Goal: Task Accomplishment & Management: Manage account settings

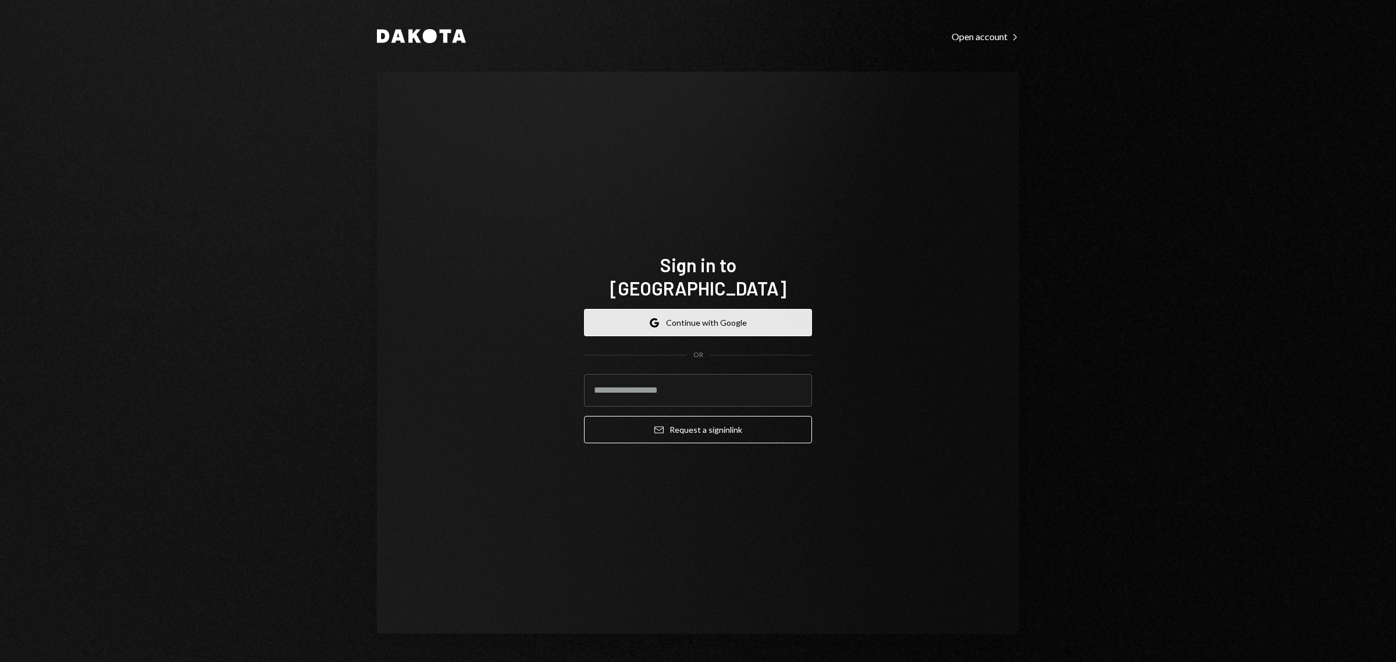
click at [711, 310] on button "Google Continue with Google" at bounding box center [698, 322] width 228 height 27
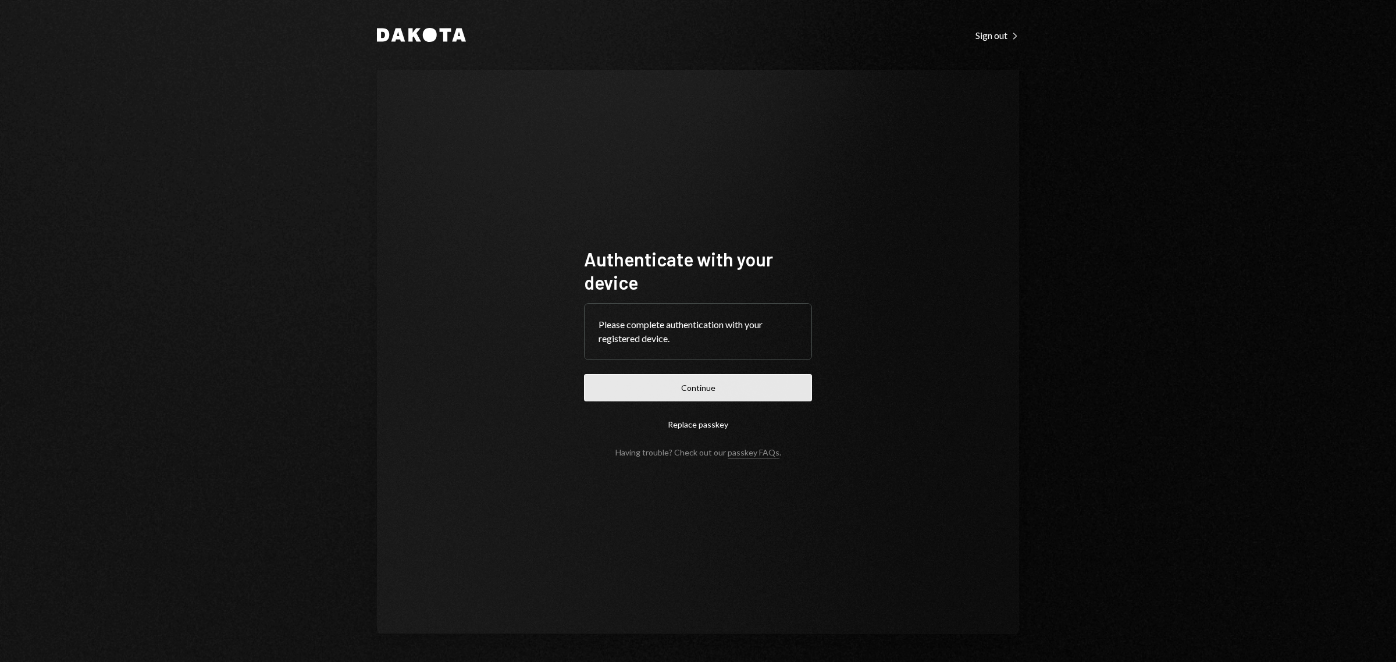
click at [737, 393] on button "Continue" at bounding box center [698, 387] width 228 height 27
click at [743, 391] on button "Continue" at bounding box center [698, 387] width 228 height 27
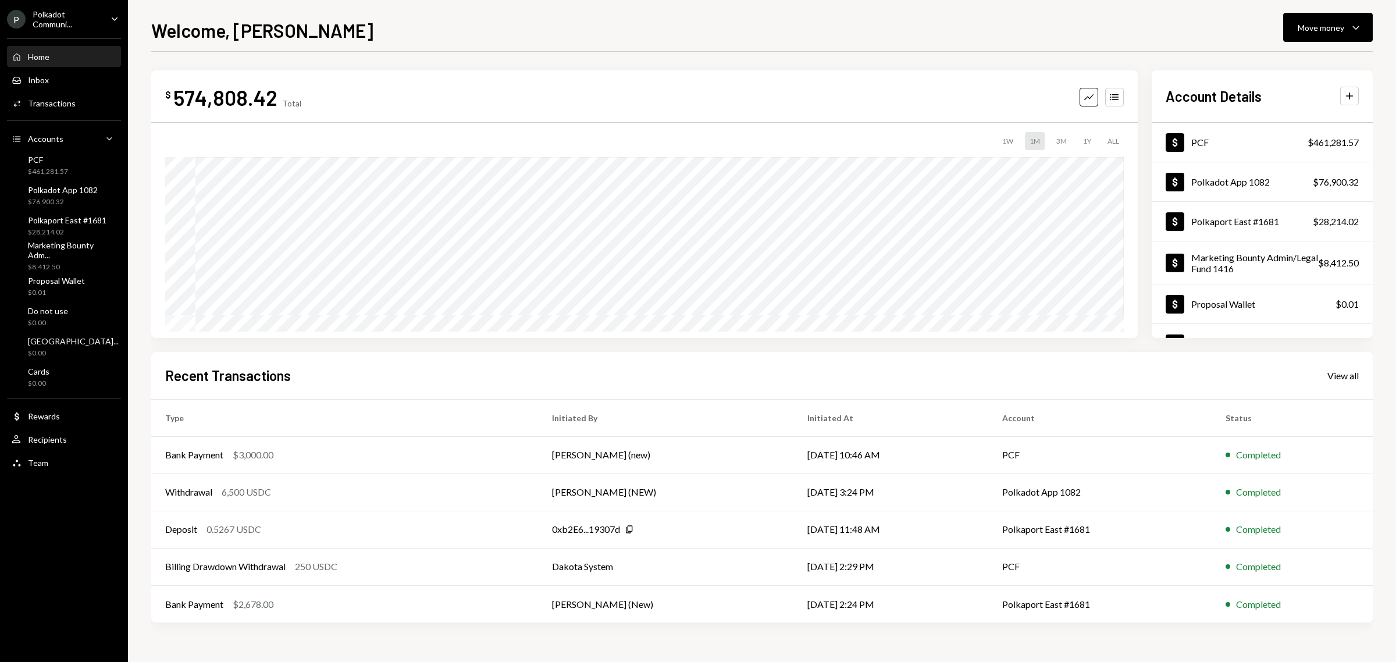
click at [74, 21] on div "Polkadot Communi..." at bounding box center [67, 19] width 69 height 20
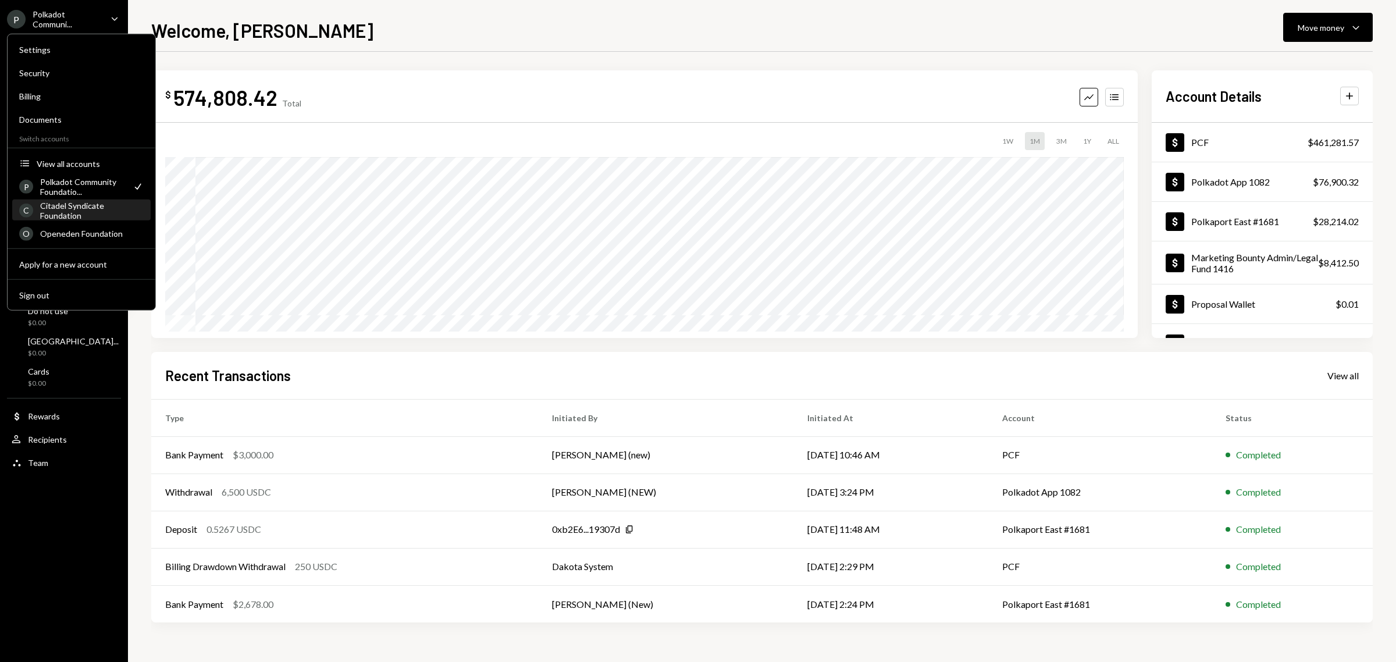
click at [76, 205] on div "Citadel Syndicate Foundation" at bounding box center [92, 210] width 104 height 20
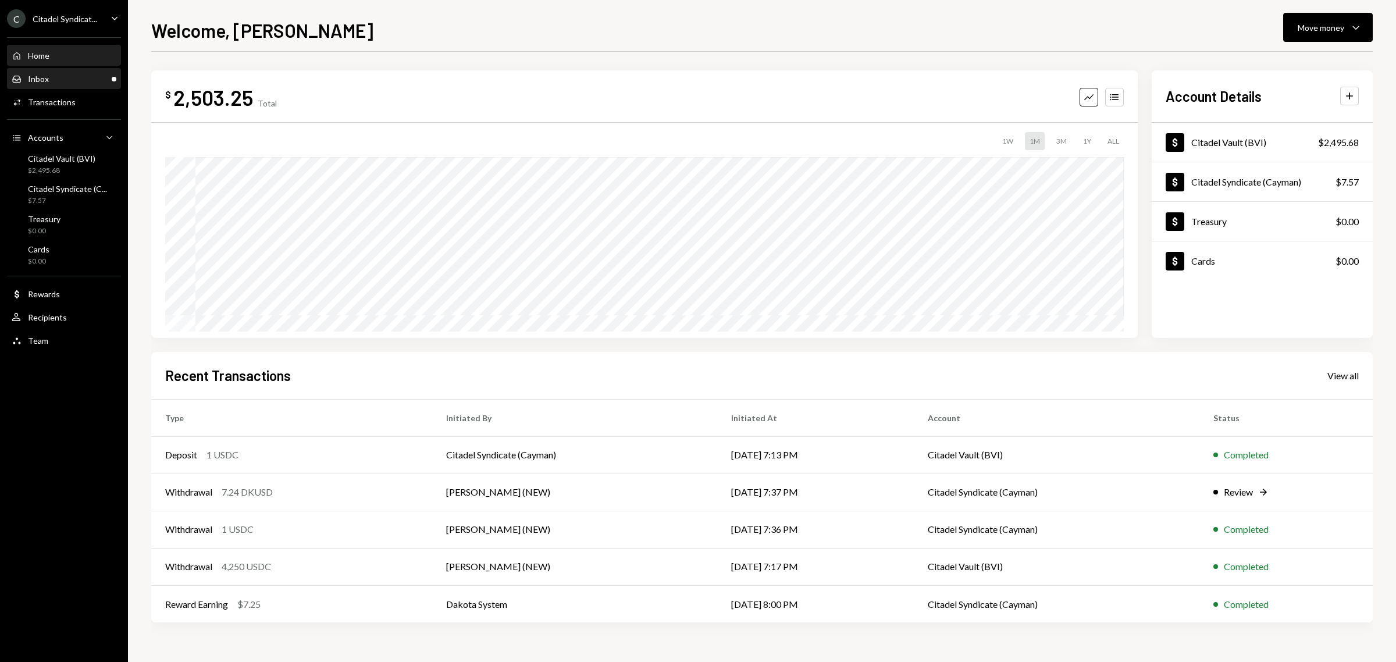
click at [48, 86] on div "Inbox Inbox" at bounding box center [64, 79] width 105 height 20
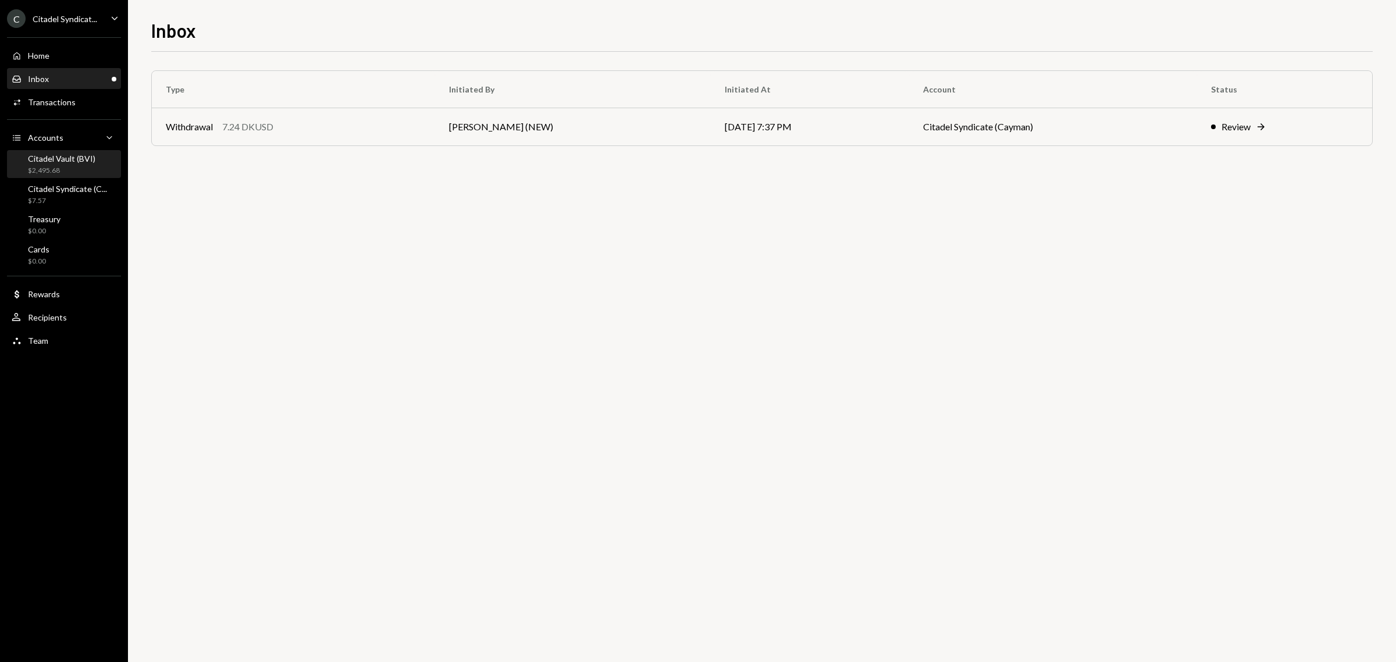
click at [59, 161] on div "Citadel Vault (BVI)" at bounding box center [61, 159] width 67 height 10
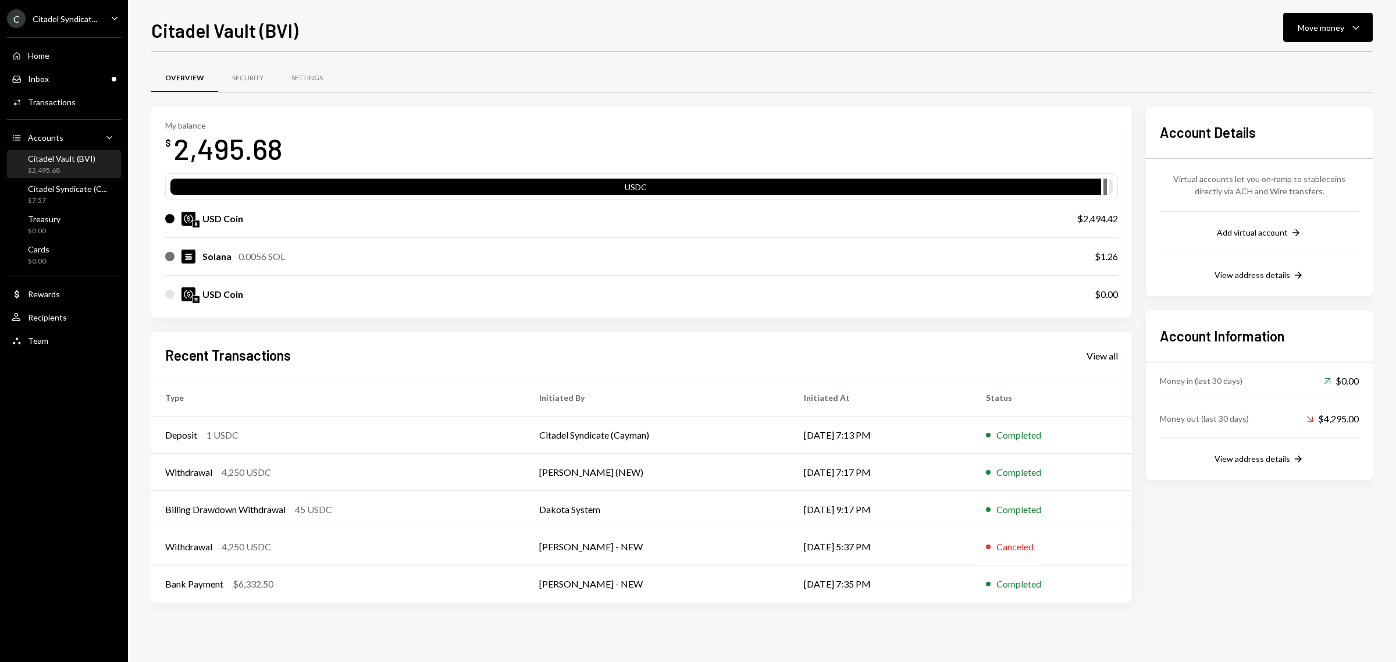
click at [104, 18] on div "C Citadel Syndicat... Caret Down" at bounding box center [64, 18] width 128 height 19
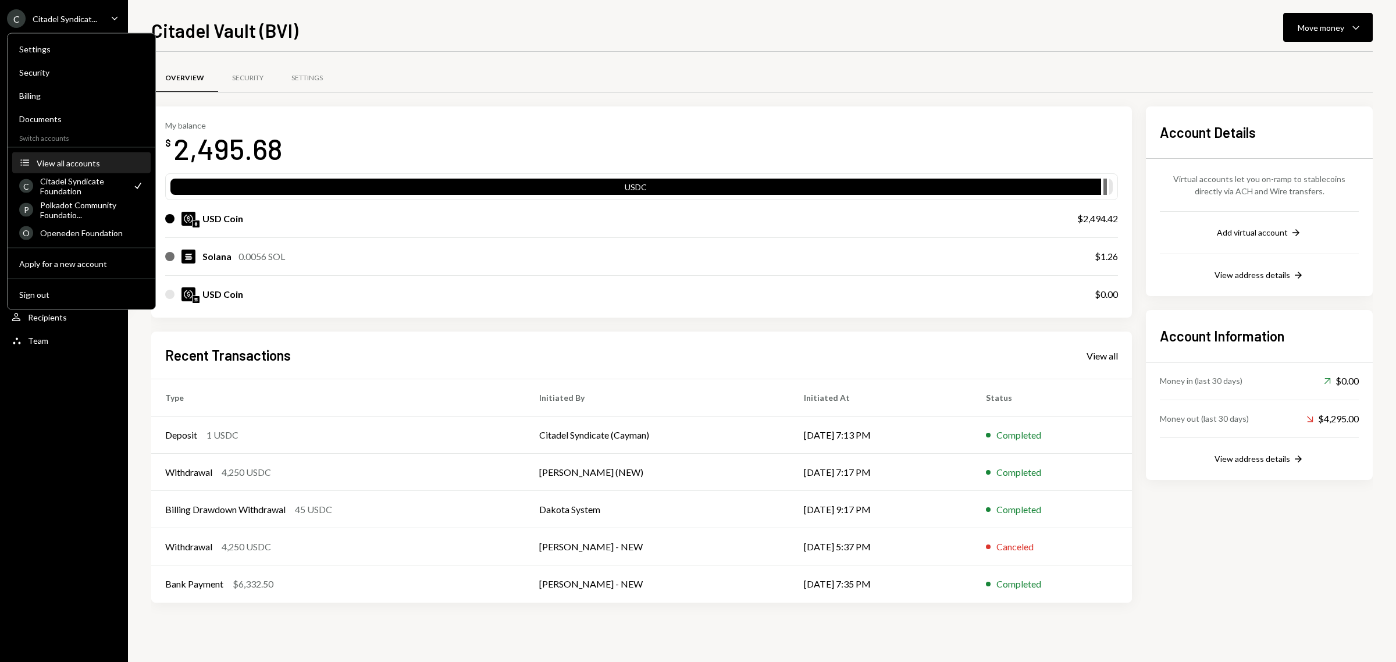
click at [85, 153] on button "Accounts View all accounts" at bounding box center [81, 163] width 138 height 21
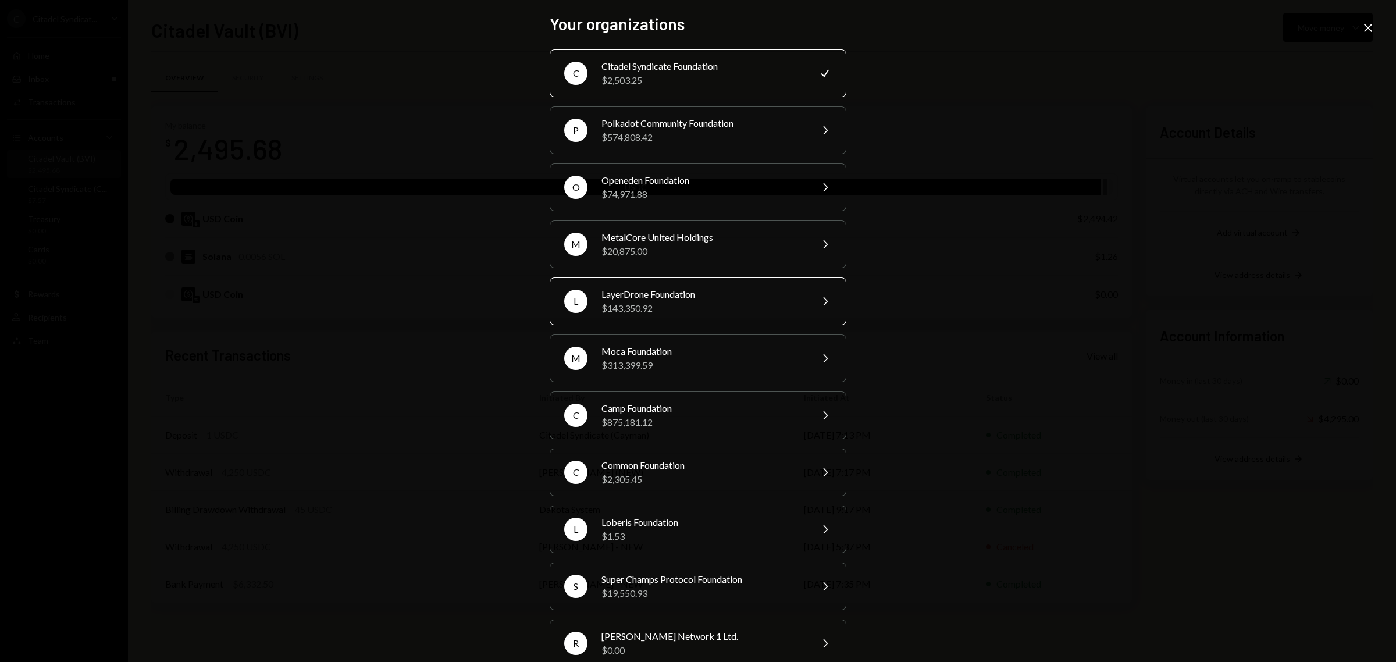
click at [652, 300] on div "LayerDrone Foundation" at bounding box center [702, 294] width 202 height 14
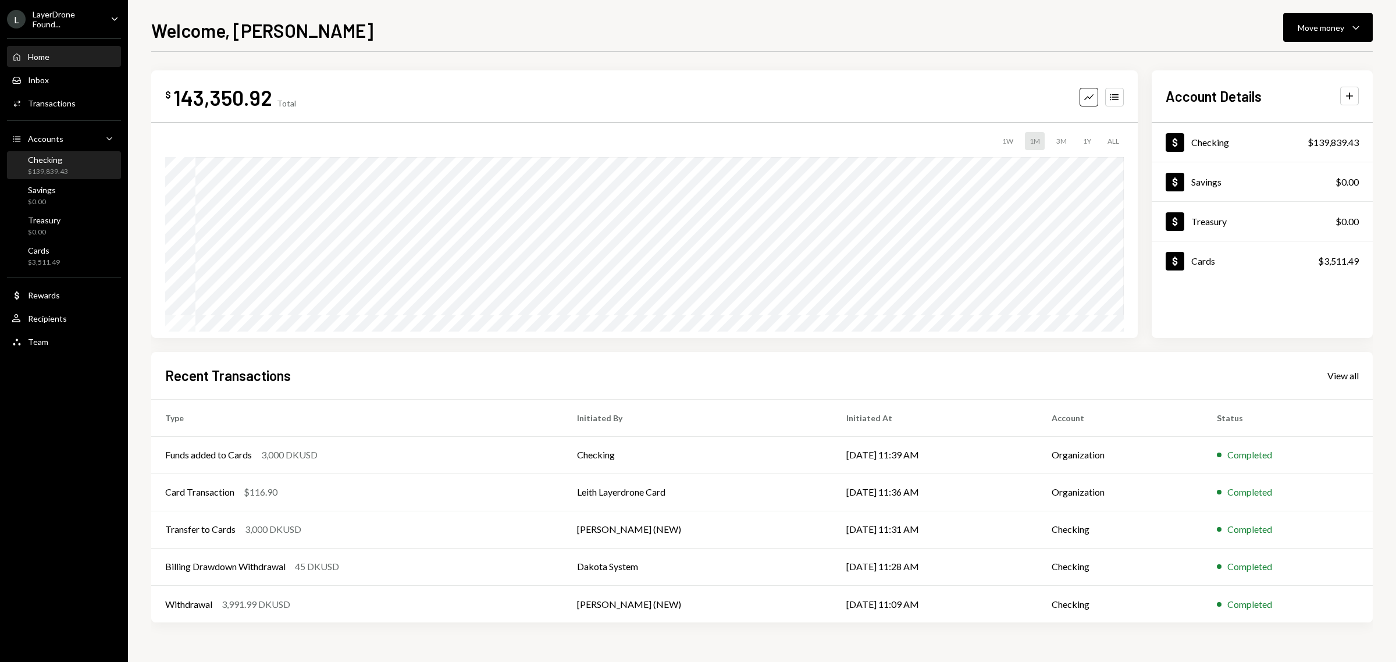
click at [42, 167] on div "$139,839.43" at bounding box center [48, 172] width 40 height 10
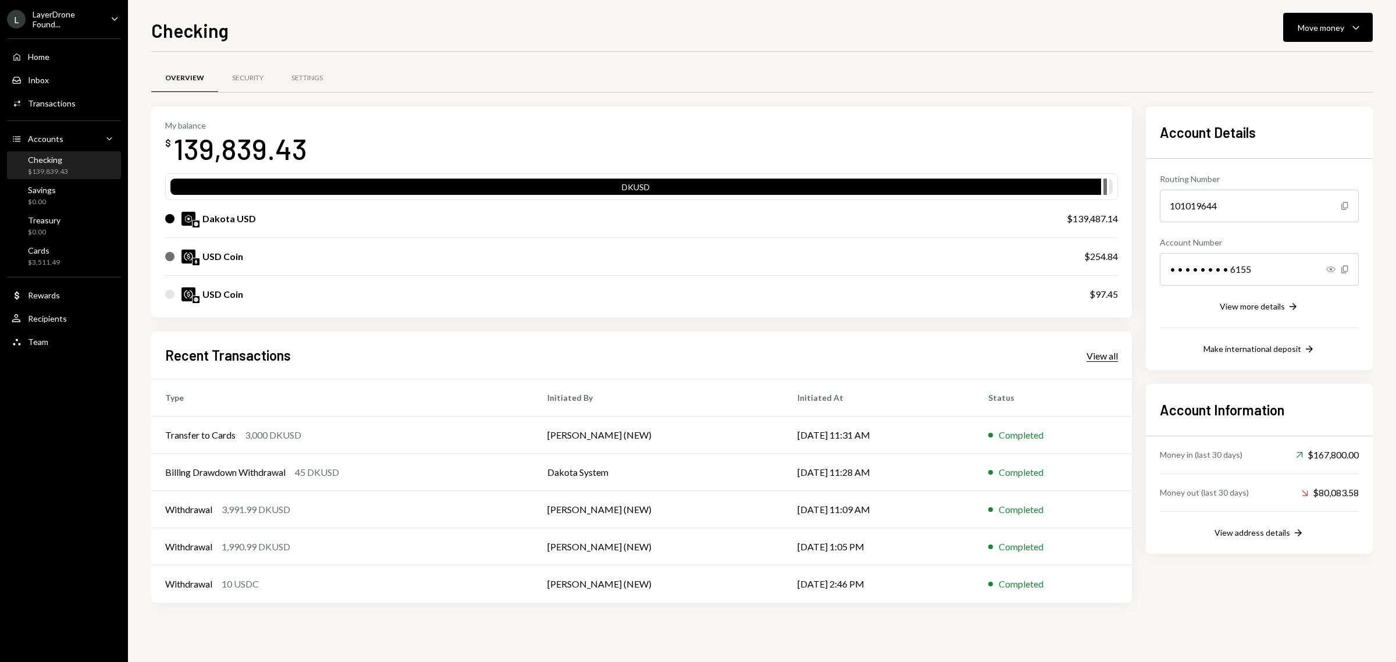
click at [1097, 358] on div "View all" at bounding box center [1101, 356] width 31 height 12
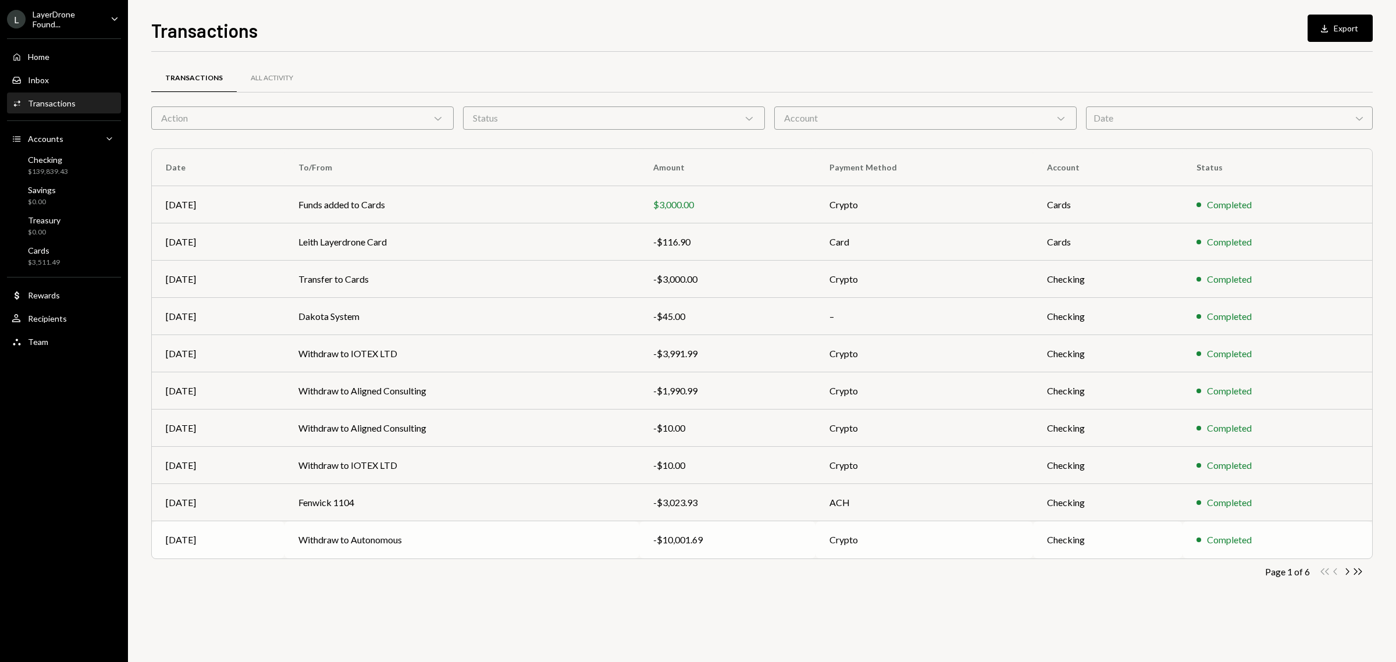
click at [323, 539] on td "Withdraw to Autonomous" at bounding box center [461, 539] width 355 height 37
